Goal: Task Accomplishment & Management: Complete application form

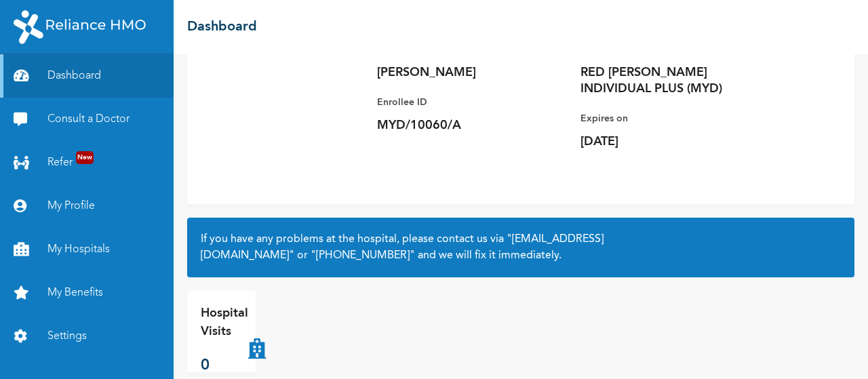
scroll to position [136, 0]
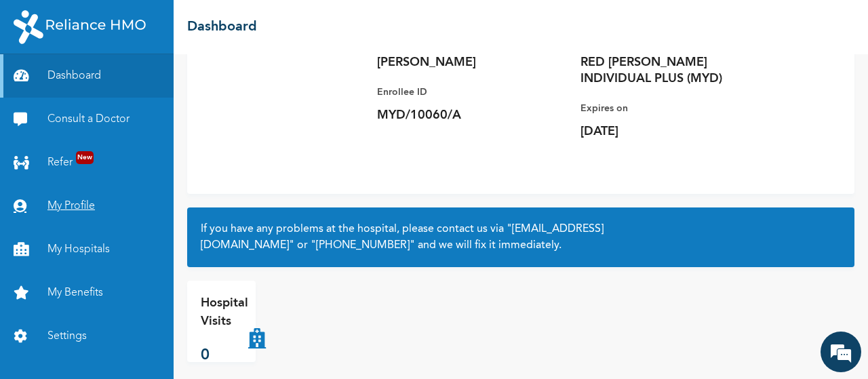
click at [69, 202] on link "My Profile" at bounding box center [87, 205] width 174 height 43
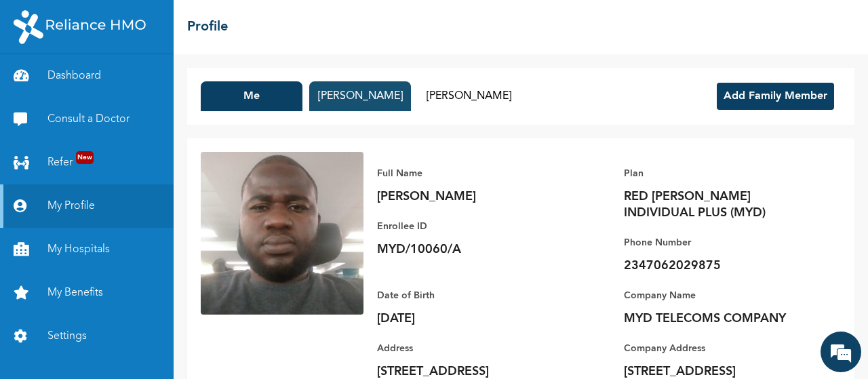
click at [346, 93] on button "[PERSON_NAME]" at bounding box center [360, 96] width 102 height 30
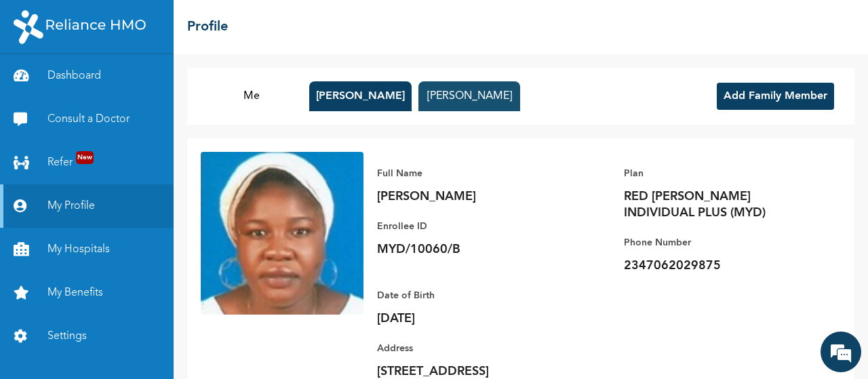
click at [480, 94] on button "[PERSON_NAME]" at bounding box center [469, 96] width 102 height 30
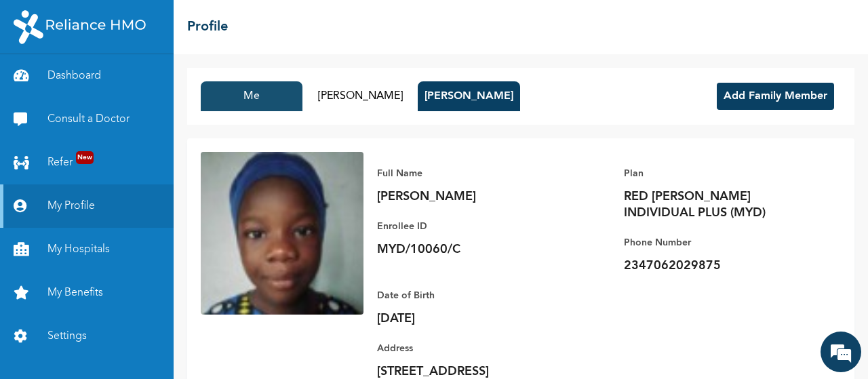
click at [266, 100] on button "Me" at bounding box center [252, 96] width 102 height 30
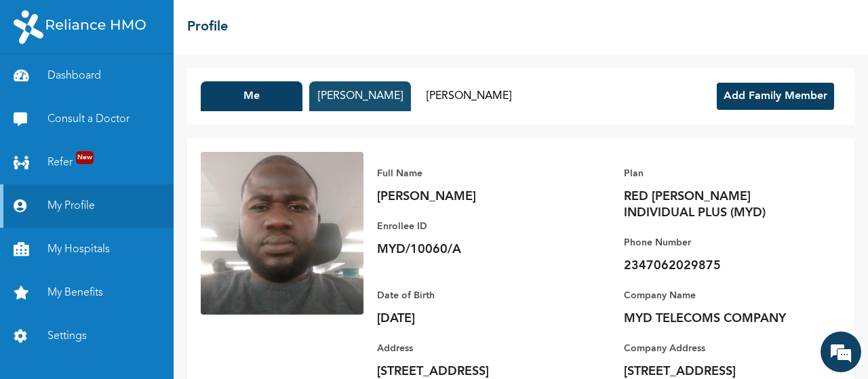
click at [363, 94] on button "[PERSON_NAME]" at bounding box center [360, 96] width 102 height 30
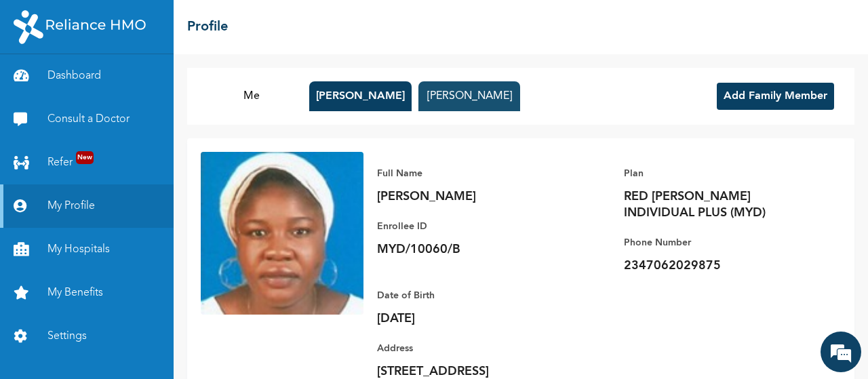
click at [485, 93] on button "[PERSON_NAME]" at bounding box center [469, 96] width 102 height 30
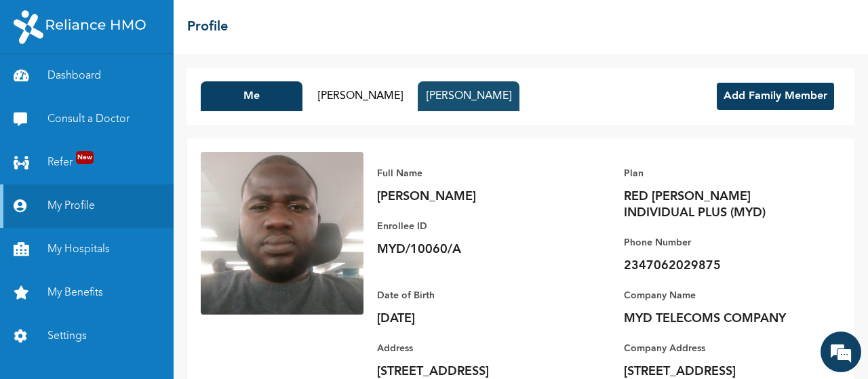
click at [476, 97] on button "[PERSON_NAME]" at bounding box center [468, 96] width 102 height 30
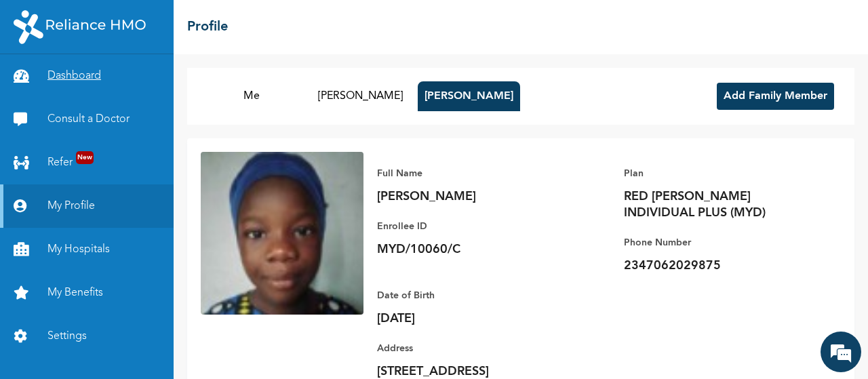
click at [55, 73] on link "Dashboard" at bounding box center [87, 75] width 174 height 43
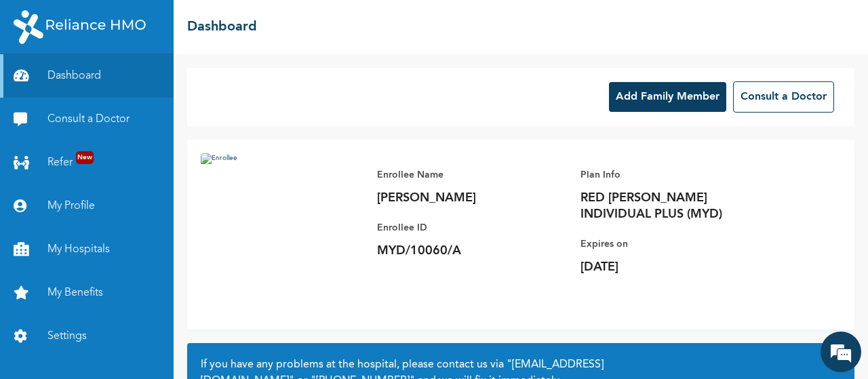
click at [651, 100] on button "Add Family Member" at bounding box center [667, 97] width 117 height 30
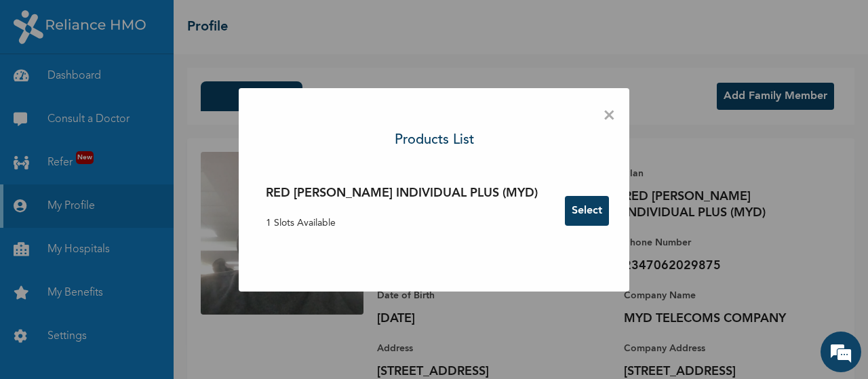
click at [565, 216] on button "Select" at bounding box center [587, 211] width 44 height 30
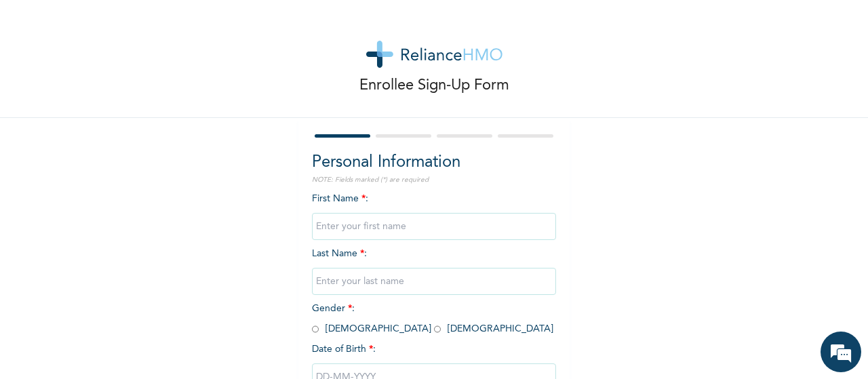
click at [425, 226] on input "text" at bounding box center [434, 226] width 244 height 27
type input "ROHEEMAT"
click at [343, 281] on input "text" at bounding box center [434, 281] width 244 height 27
click at [660, 222] on div "Enrollee Sign-Up Form Personal Information NOTE: Fields marked (*) are required…" at bounding box center [434, 233] width 868 height 466
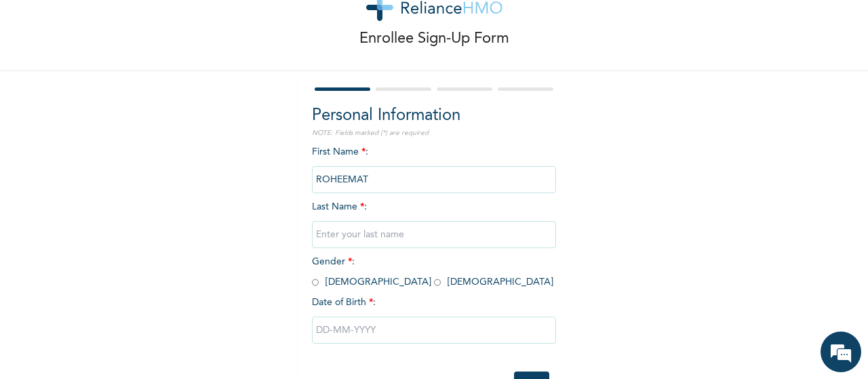
scroll to position [68, 0]
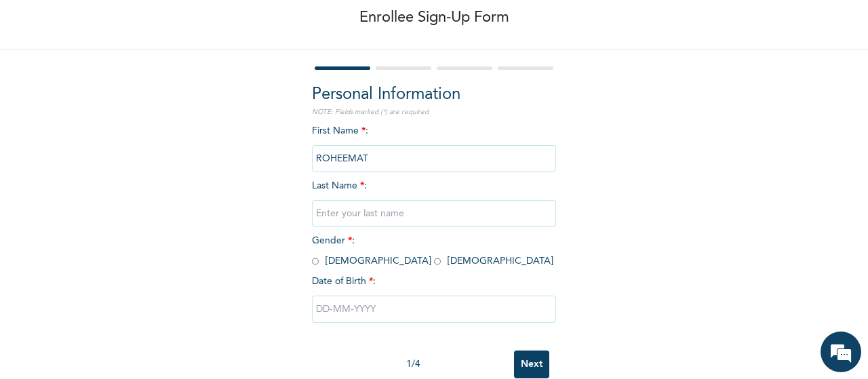
click at [373, 208] on input "text" at bounding box center [434, 213] width 244 height 27
click at [370, 217] on input "text" at bounding box center [434, 213] width 244 height 27
type input "SALAWU"
click at [434, 261] on input "radio" at bounding box center [437, 261] width 7 height 13
radio input "true"
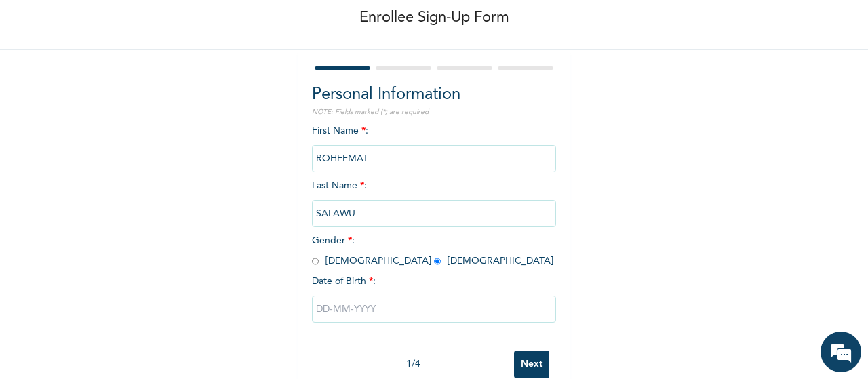
click at [533, 318] on input "text" at bounding box center [434, 308] width 244 height 27
select select "7"
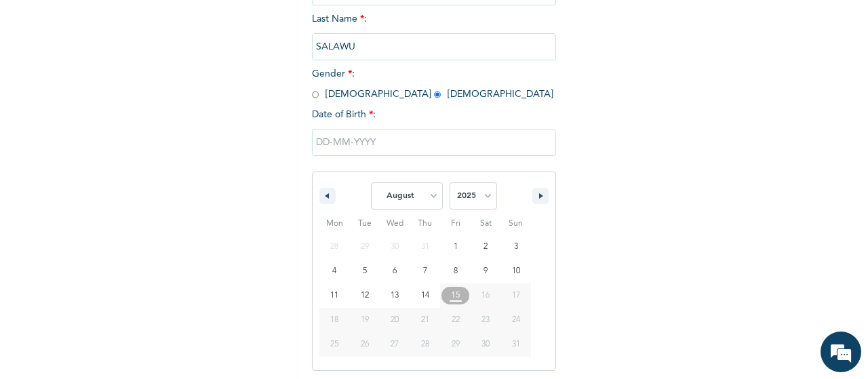
scroll to position [238, 0]
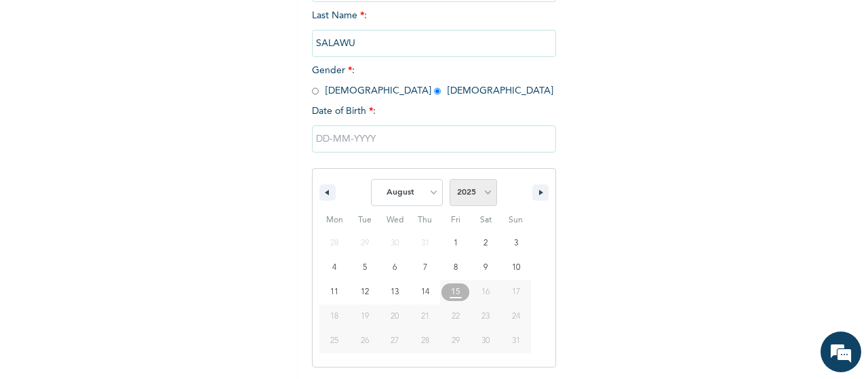
click at [476, 196] on select "2025 2024 2023 2022 2021 2020 2019 2018 2017 2016 2015 2014 2013 2012 2011 2010…" at bounding box center [472, 192] width 47 height 27
select select "2020"
click at [449, 180] on select "2025 2024 2023 2022 2021 2020 2019 2018 2017 2016 2015 2014 2013 2012 2011 2010…" at bounding box center [472, 192] width 47 height 27
click at [428, 199] on select "January February March April May June July August September October November De…" at bounding box center [407, 192] width 72 height 27
select select "9"
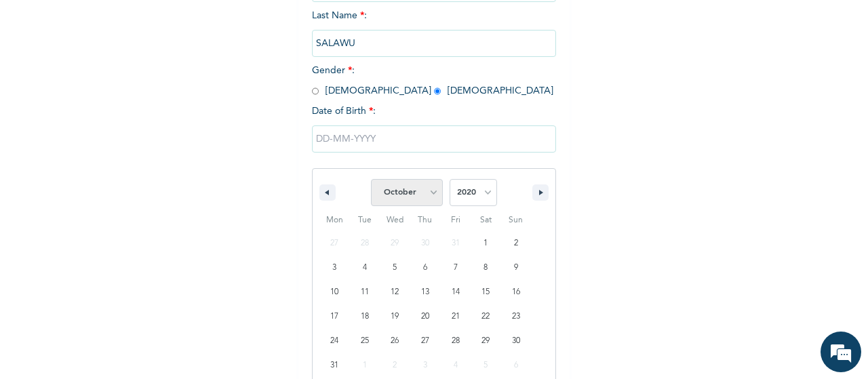
click at [371, 180] on select "January February March April May June July August September October November De…" at bounding box center [407, 192] width 72 height 27
type input "10/23/2020"
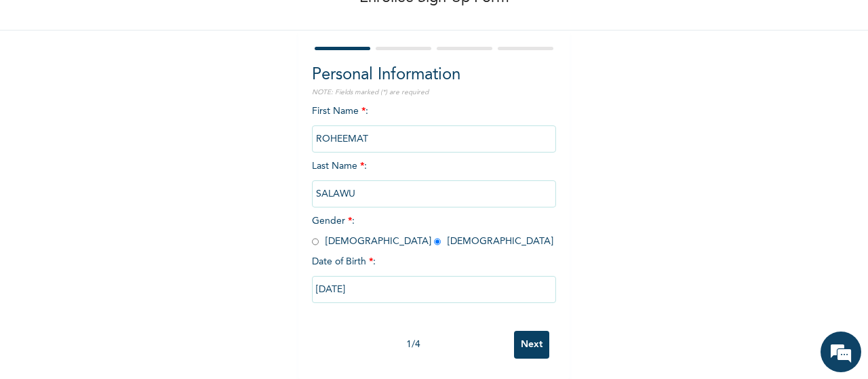
scroll to position [99, 0]
drag, startPoint x: 531, startPoint y: 345, endPoint x: 518, endPoint y: 345, distance: 12.9
click at [531, 345] on input "Next" at bounding box center [531, 345] width 35 height 28
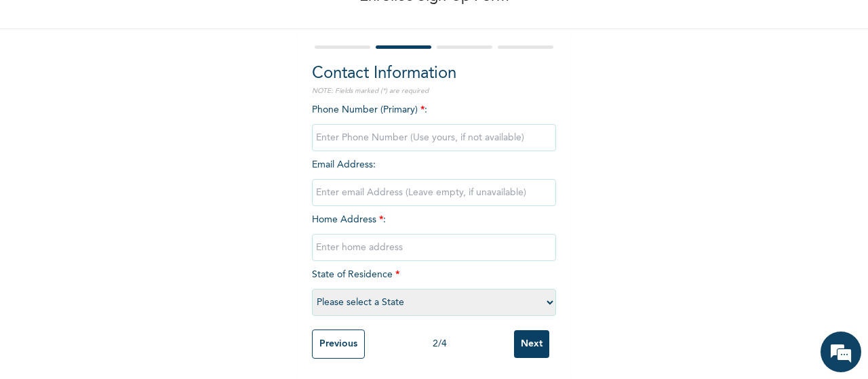
click at [412, 124] on input "phone" at bounding box center [434, 137] width 244 height 27
type input "07030160566"
click at [403, 184] on input "email" at bounding box center [434, 192] width 244 height 27
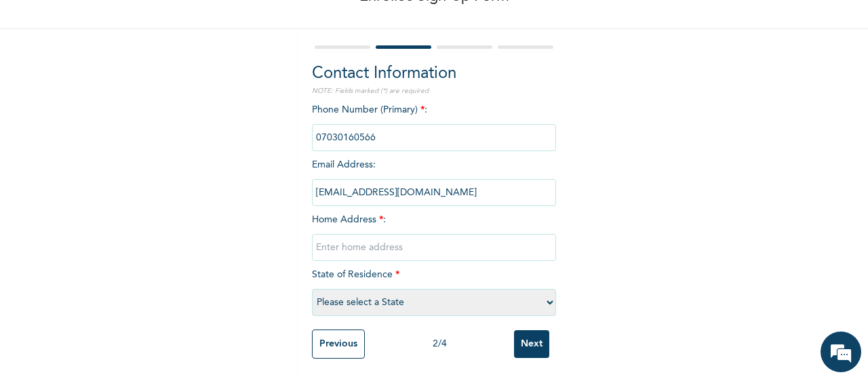
type input "olisasdeji@gmail.com"
click at [432, 244] on input "text" at bounding box center [434, 247] width 244 height 27
type input "14, Akin Ogunlewe Road, Igbogbo"
select select "25"
click at [536, 337] on input "Next" at bounding box center [531, 344] width 35 height 28
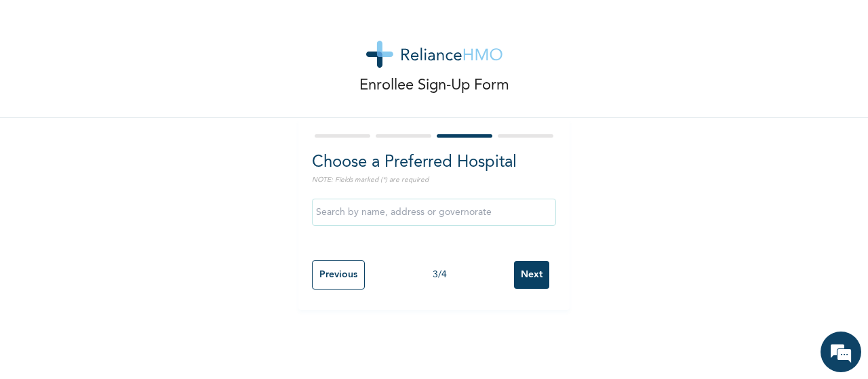
scroll to position [0, 0]
click at [431, 217] on input "text" at bounding box center [434, 212] width 244 height 27
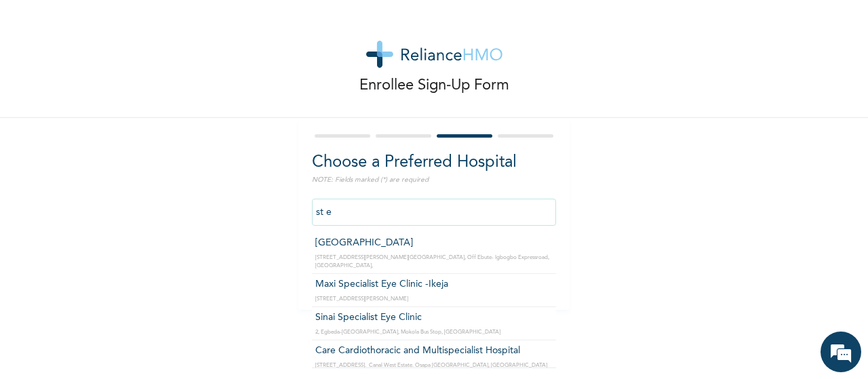
type input "St Everest Hospital"
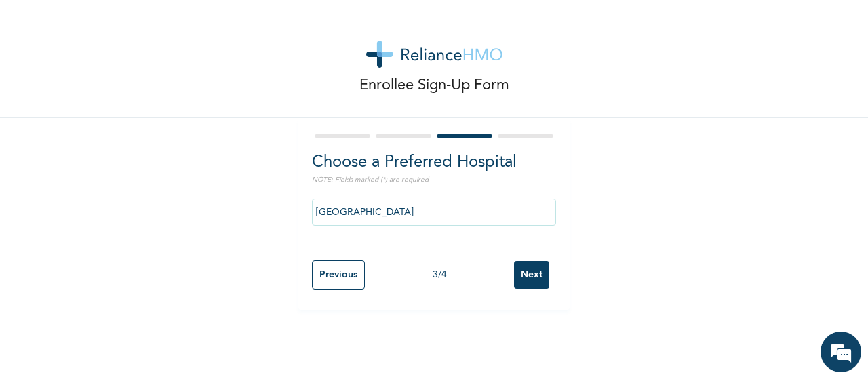
click at [526, 272] on input "Next" at bounding box center [531, 275] width 35 height 28
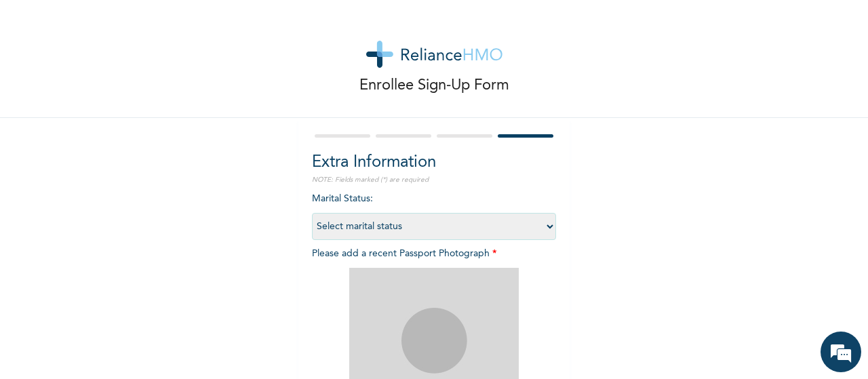
click at [443, 232] on select "Select marital status Single Married Divorced Widow/Widower" at bounding box center [434, 226] width 244 height 27
select select "1"
click at [312, 213] on select "Select marital status Single Married Divorced Widow/Widower" at bounding box center [434, 226] width 244 height 27
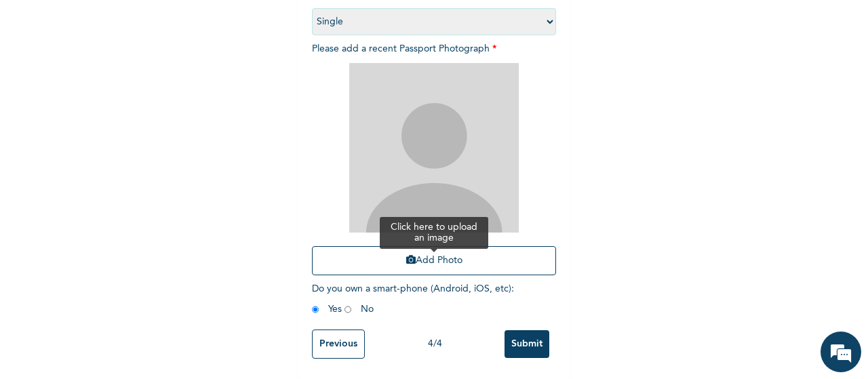
click at [428, 255] on button "Add Photo" at bounding box center [434, 260] width 244 height 29
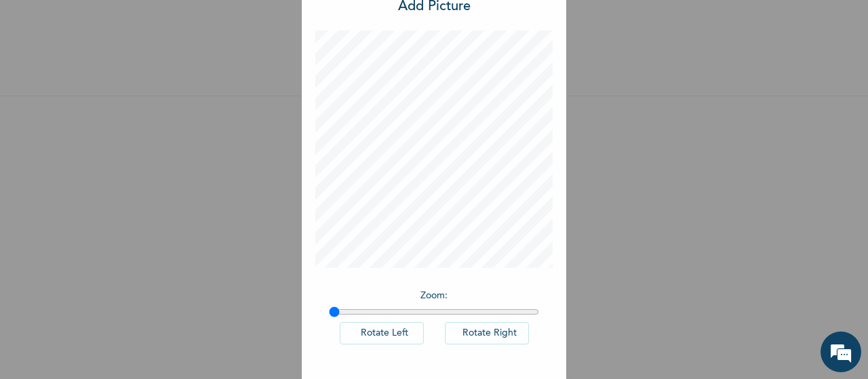
scroll to position [94, 0]
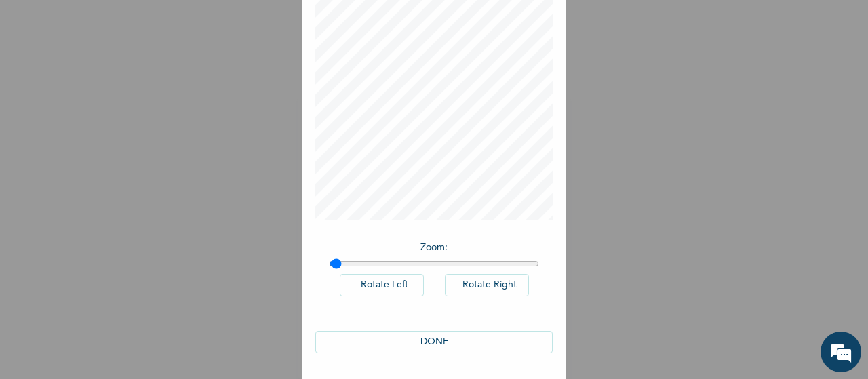
type input "1"
drag, startPoint x: 326, startPoint y: 261, endPoint x: 428, endPoint y: 336, distance: 127.0
click at [329, 258] on input "range" at bounding box center [434, 263] width 210 height 11
click at [428, 336] on button "DONE" at bounding box center [433, 342] width 237 height 22
